Goal: Obtain resource: Download file/media

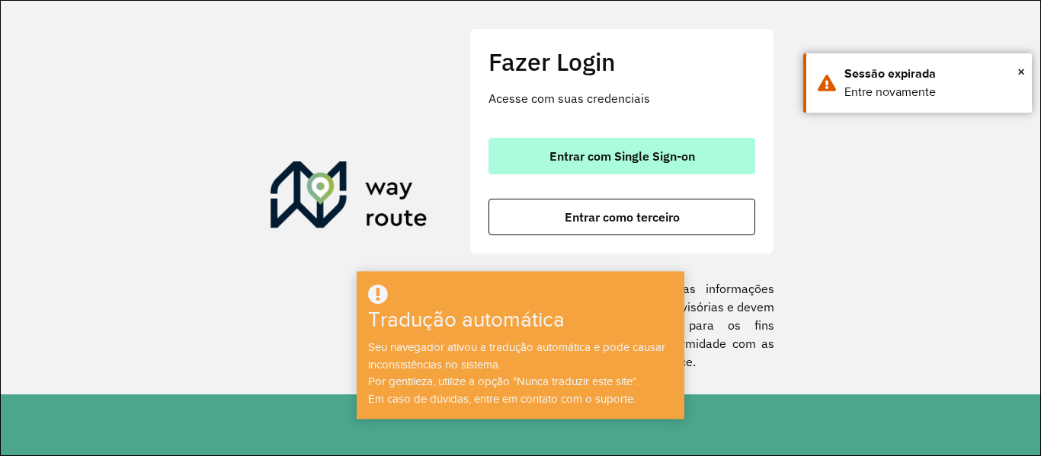
click at [689, 158] on font "Entrar com Single Sign-on" at bounding box center [621, 156] width 145 height 15
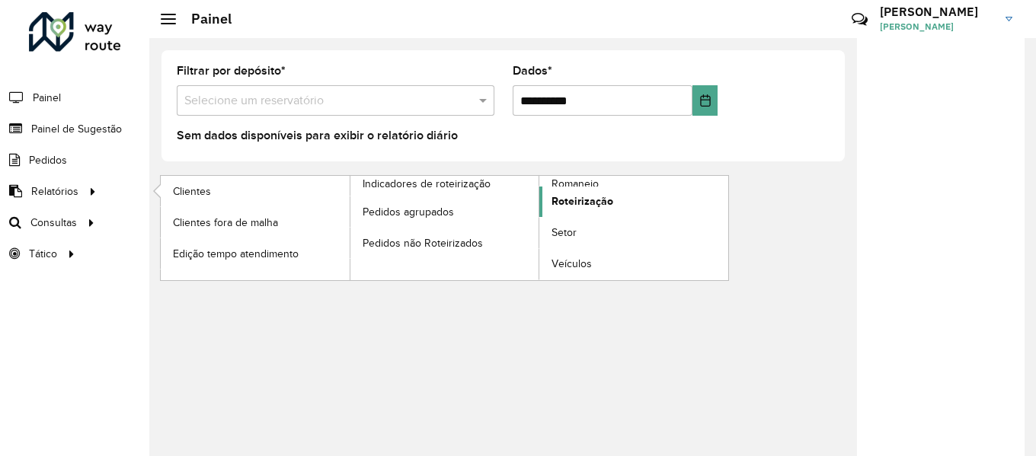
click at [583, 204] on font "Roteirização" at bounding box center [582, 201] width 62 height 12
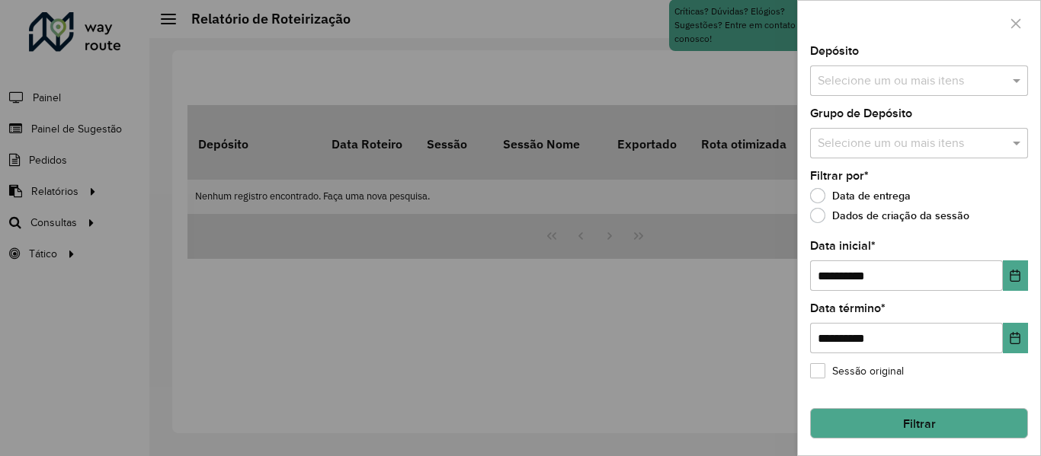
click at [887, 82] on input "text" at bounding box center [911, 81] width 195 height 18
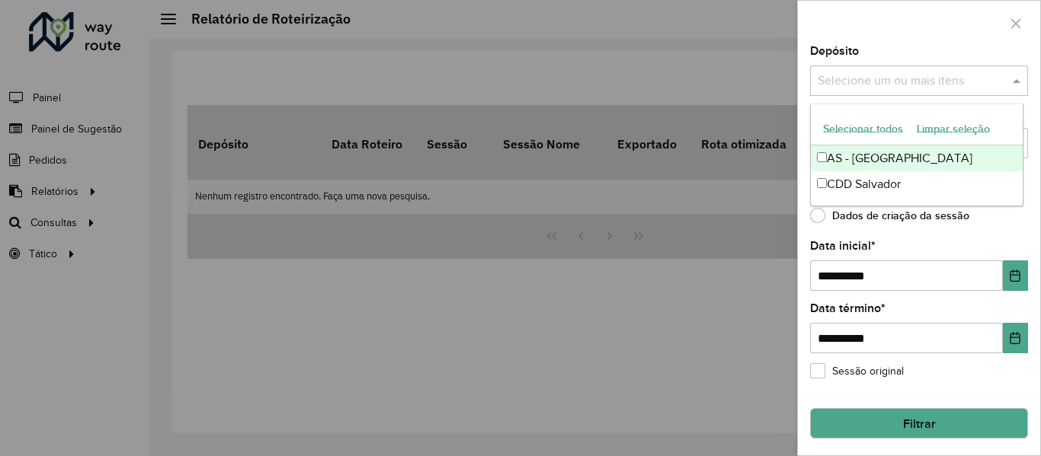
click at [855, 119] on button "Selecionar todos" at bounding box center [863, 128] width 94 height 24
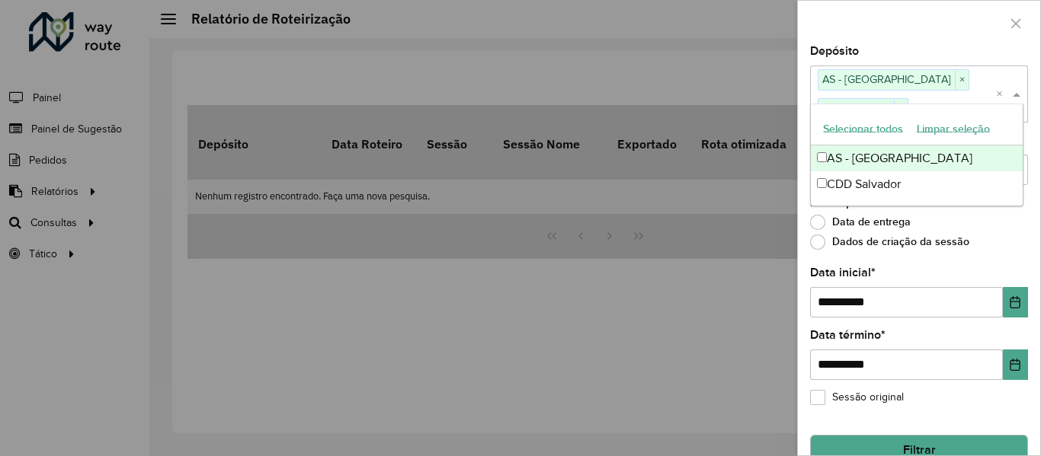
click at [865, 31] on div at bounding box center [919, 23] width 242 height 45
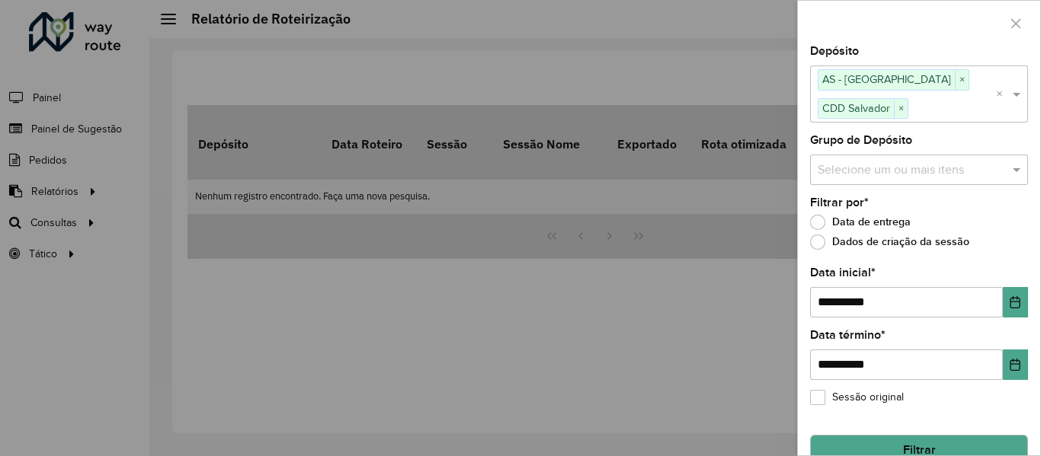
click at [882, 165] on input "text" at bounding box center [911, 170] width 195 height 18
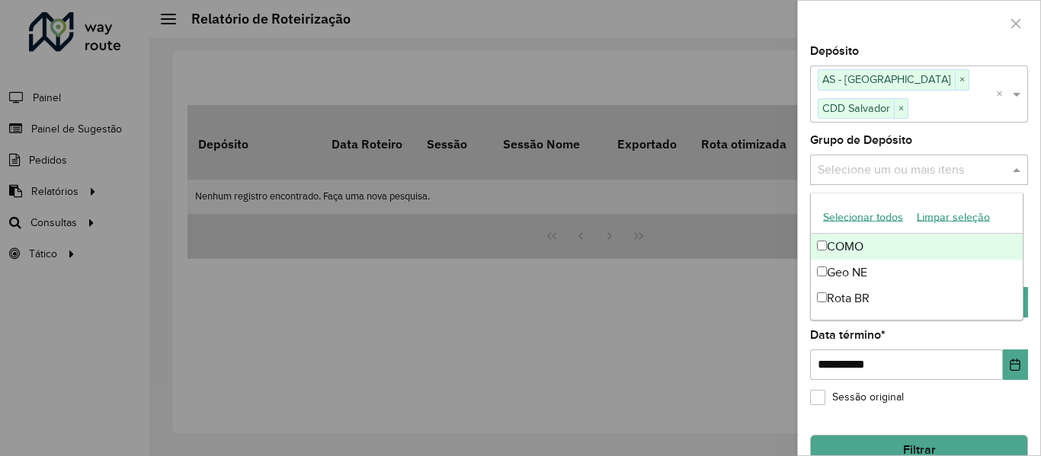
click at [866, 218] on font "Selecionar todos" at bounding box center [863, 217] width 80 height 12
click at [878, 30] on div at bounding box center [919, 23] width 242 height 45
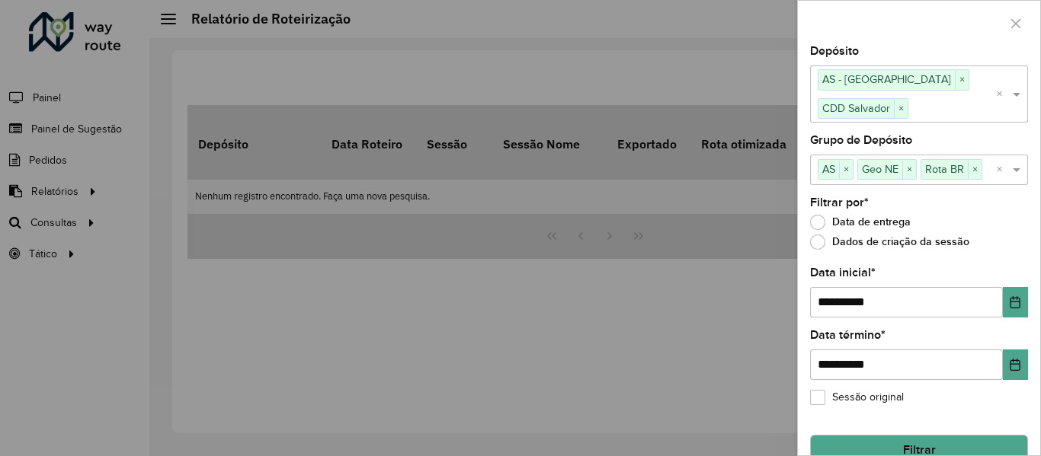
click at [868, 452] on button "Filtrar" at bounding box center [919, 450] width 218 height 30
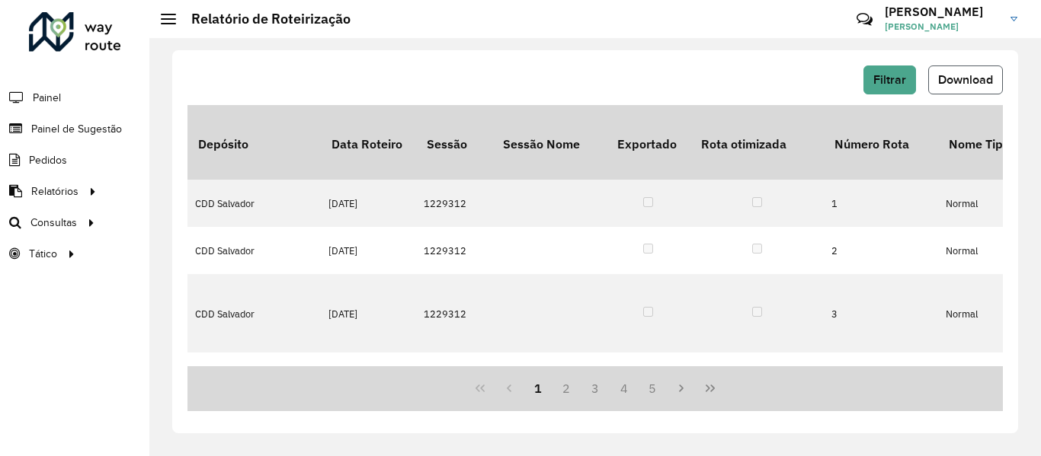
click at [943, 69] on button "Download" at bounding box center [965, 80] width 75 height 29
